Goal: Navigation & Orientation: Find specific page/section

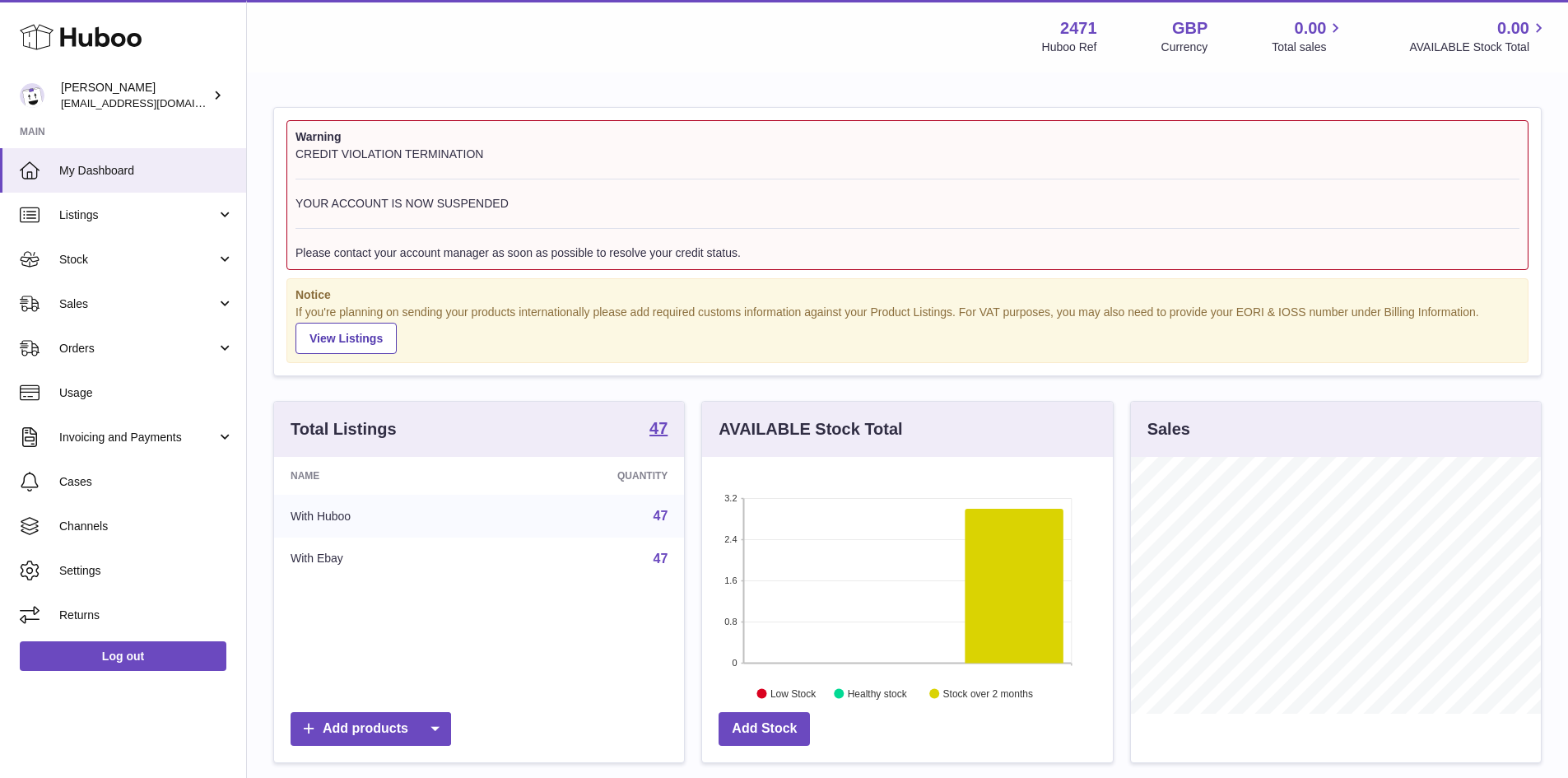
scroll to position [257, 410]
click at [129, 221] on span "Listings" at bounding box center [137, 215] width 157 height 16
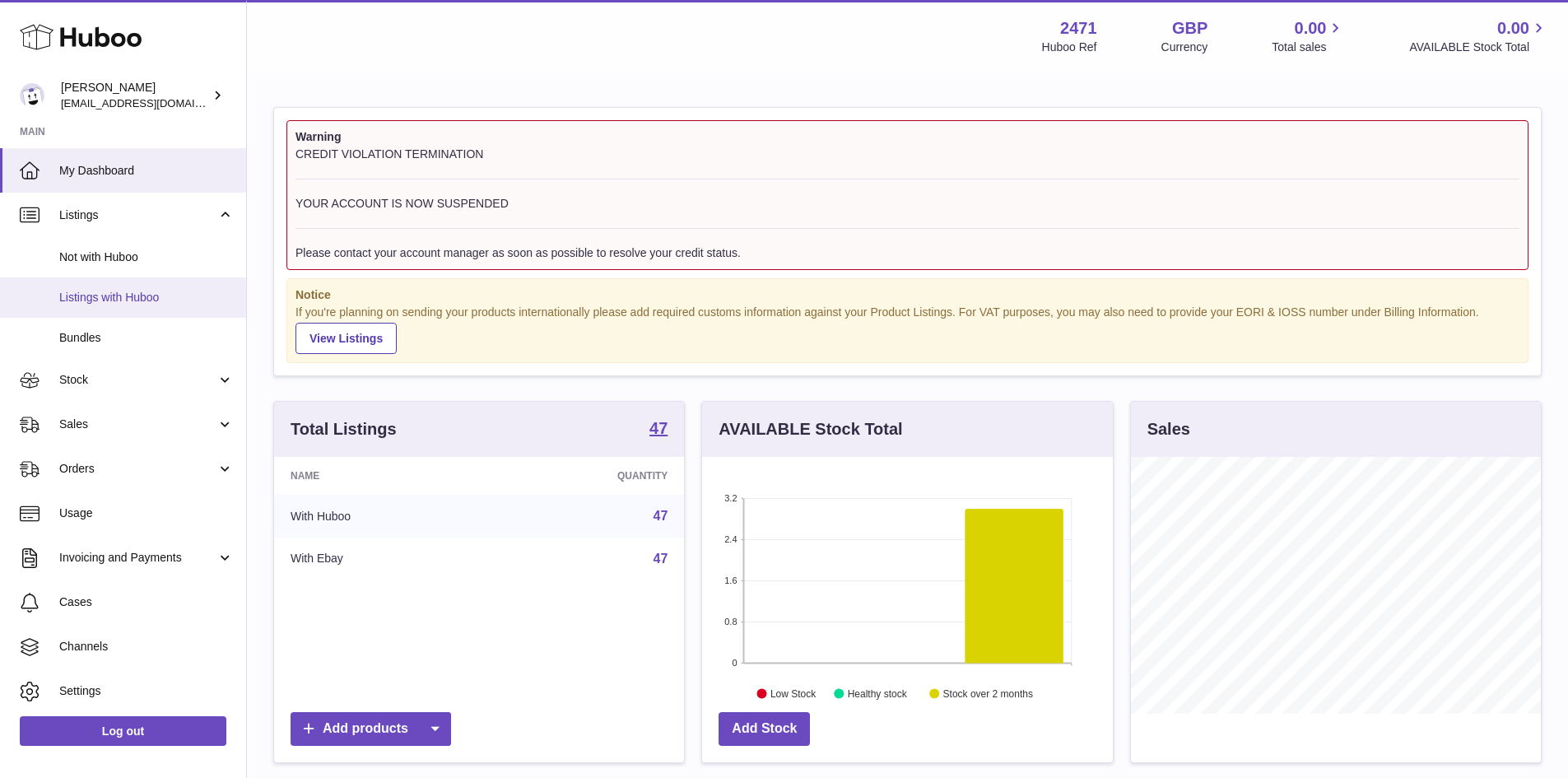
click at [139, 296] on span "Listings with Huboo" at bounding box center [146, 298] width 175 height 16
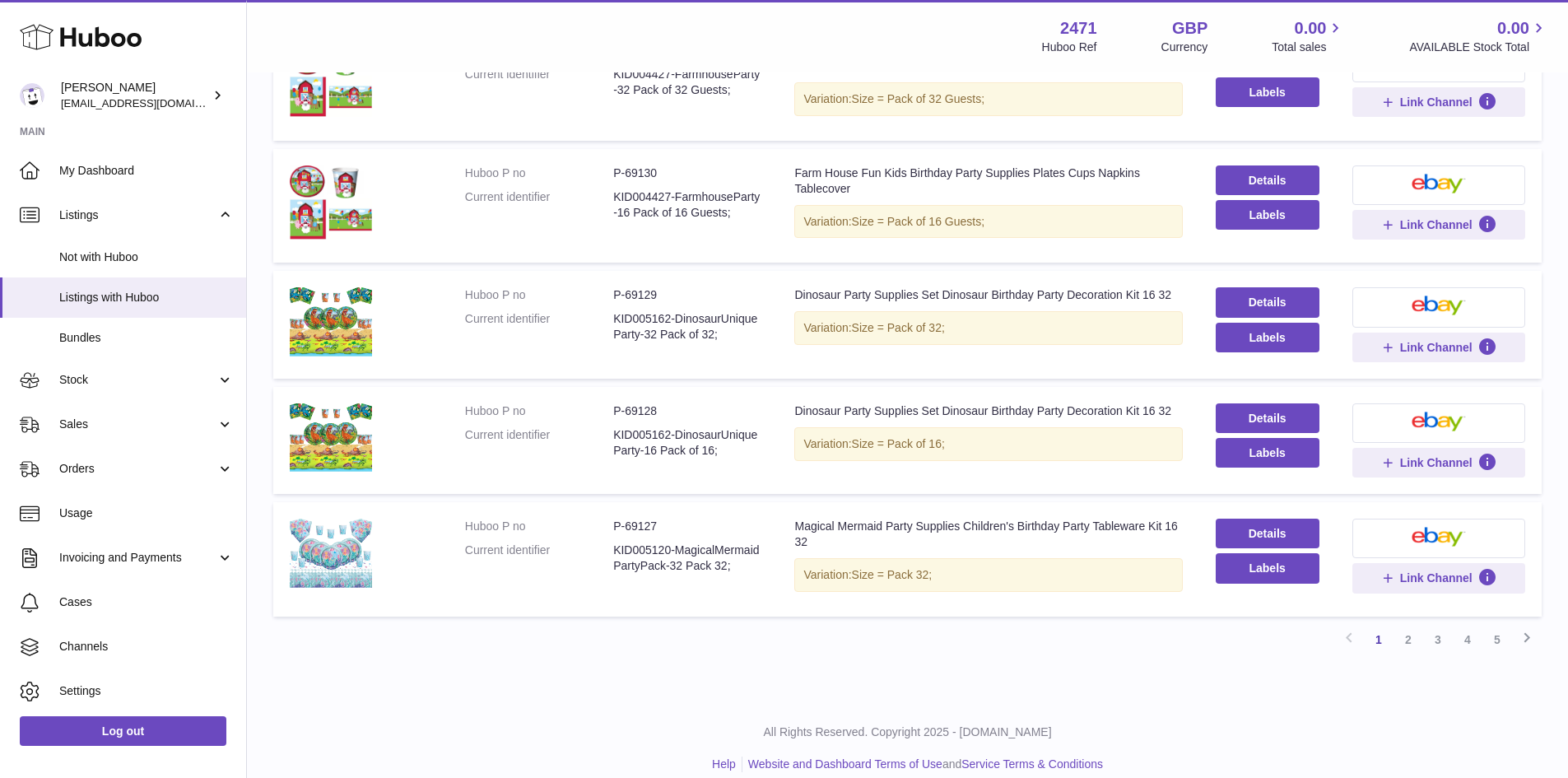
scroll to position [906, 0]
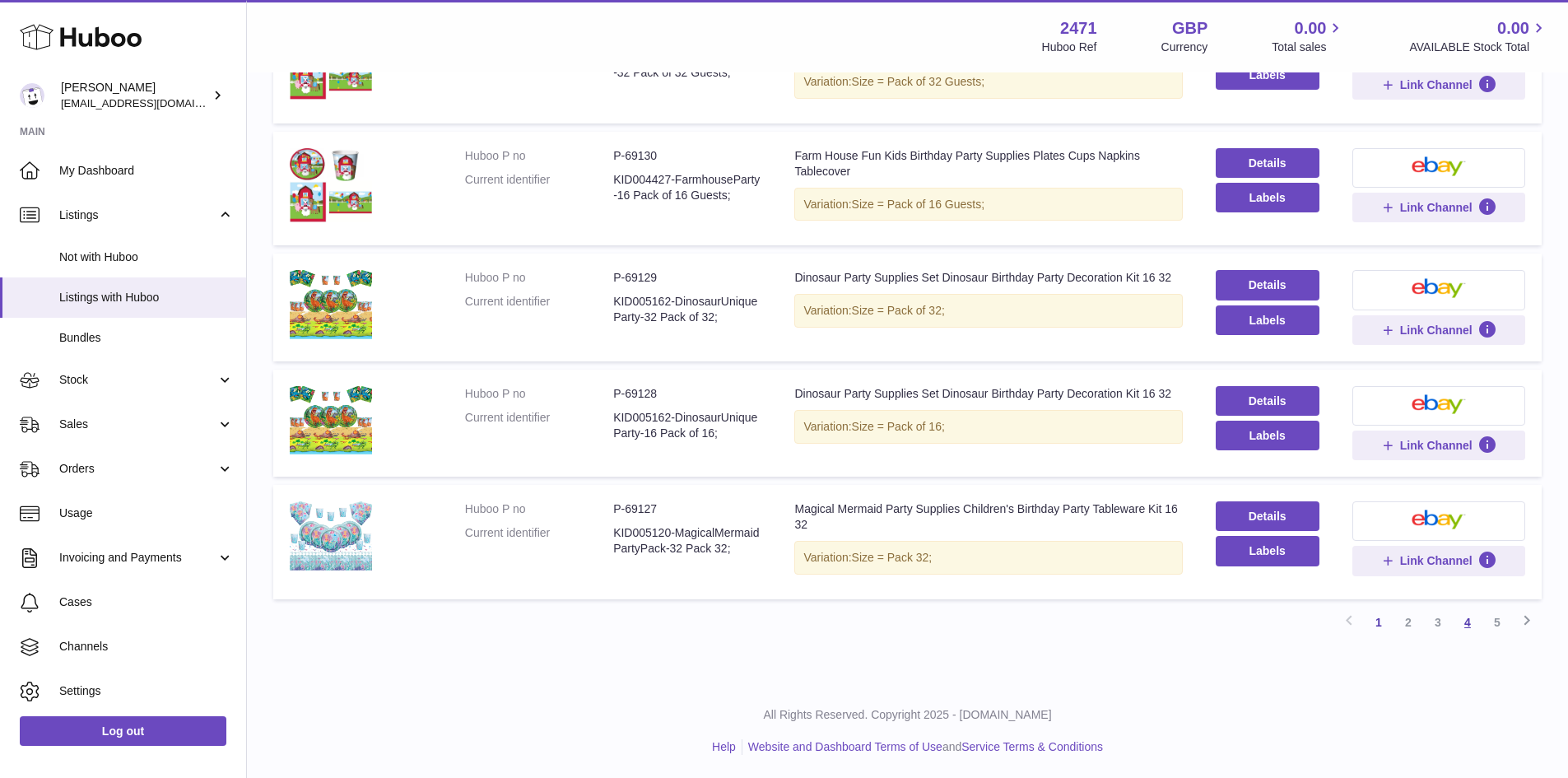
click at [1472, 633] on link "4" at bounding box center [1468, 623] width 29 height 29
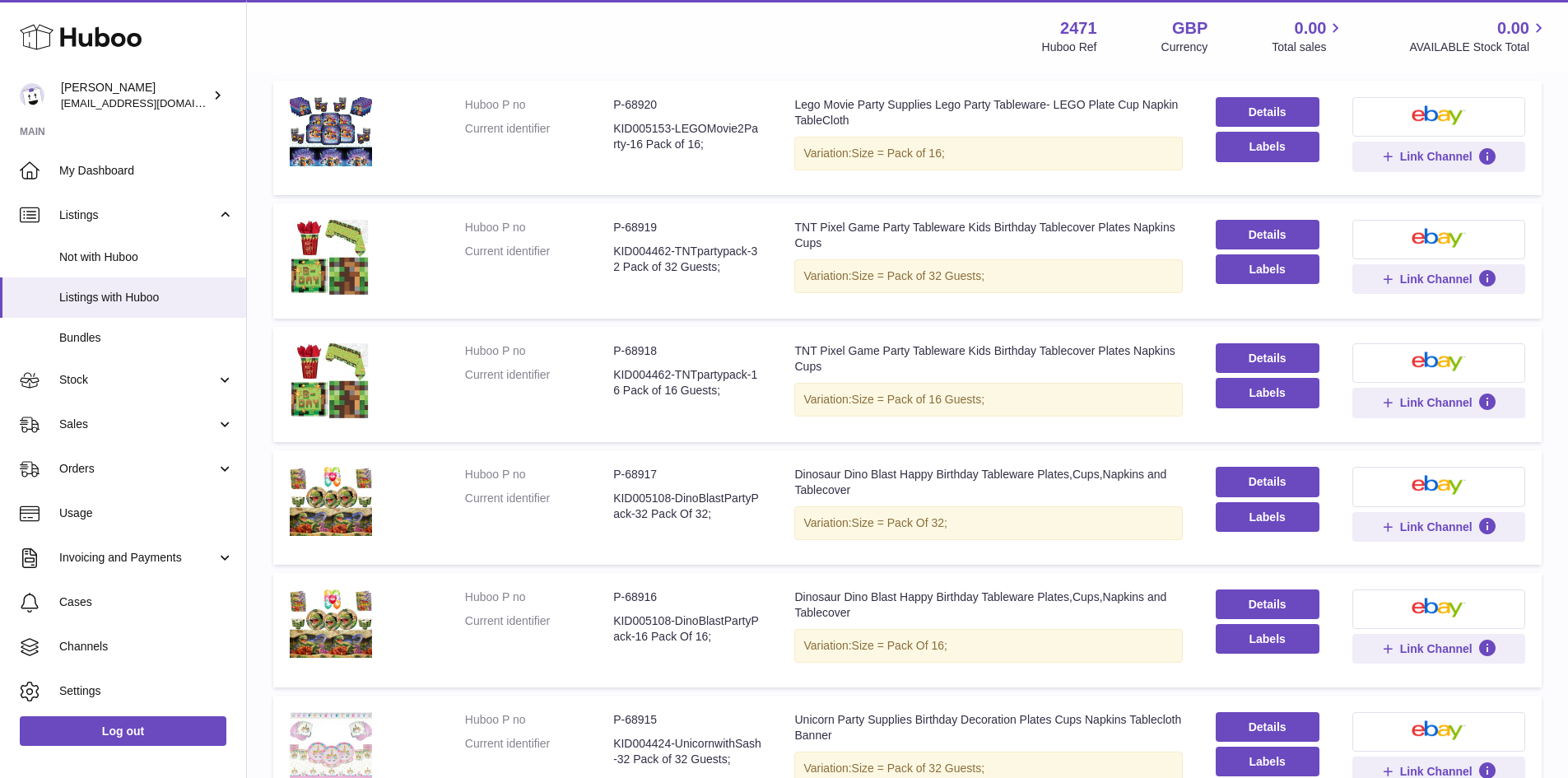
scroll to position [74, 0]
